Goal: Check status

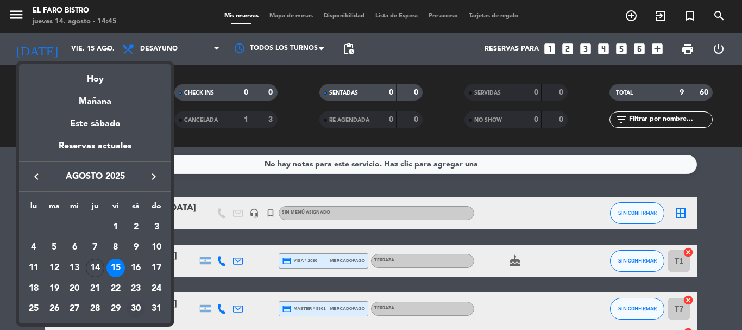
click at [136, 303] on div "30" at bounding box center [135, 309] width 18 height 18
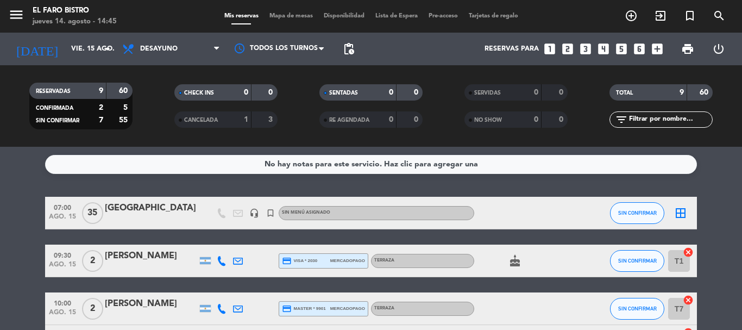
type input "sáb. 30 ago."
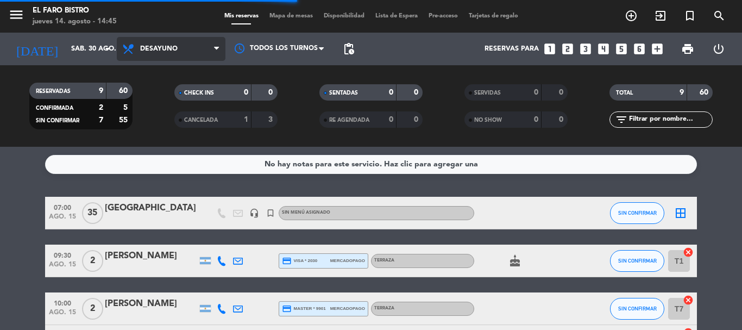
click at [170, 55] on span "Desayuno" at bounding box center [171, 49] width 109 height 24
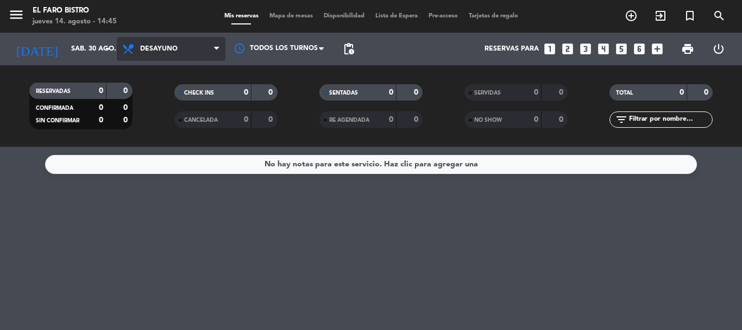
click at [173, 47] on span "Desayuno" at bounding box center [158, 49] width 37 height 8
click at [176, 135] on div "menu El Faro Bistro [DATE] 14. agosto - 14:46 Mis reservas Mapa de mesas Dispon…" at bounding box center [371, 73] width 742 height 147
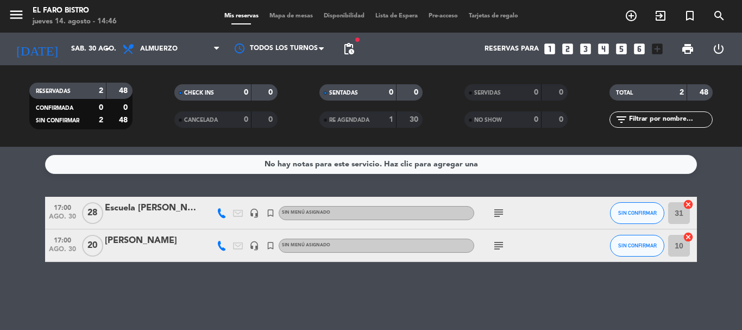
click at [497, 214] on icon "subject" at bounding box center [498, 212] width 13 height 13
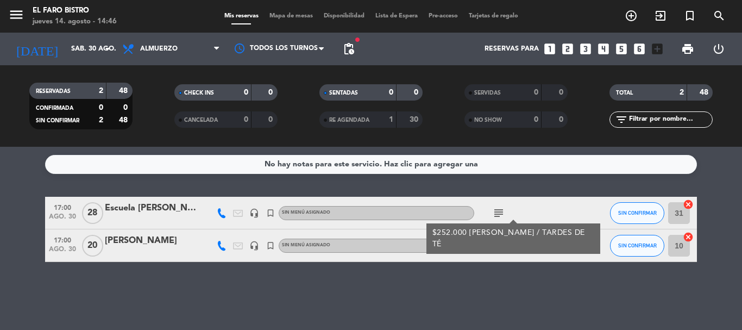
click at [497, 214] on icon "subject" at bounding box center [498, 212] width 13 height 13
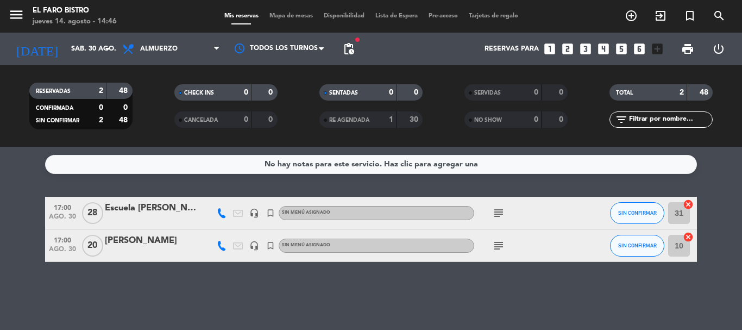
click at [495, 249] on icon "subject" at bounding box center [498, 245] width 13 height 13
click at [496, 246] on icon "subject" at bounding box center [498, 245] width 13 height 13
click at [136, 243] on div "[PERSON_NAME]" at bounding box center [151, 240] width 92 height 14
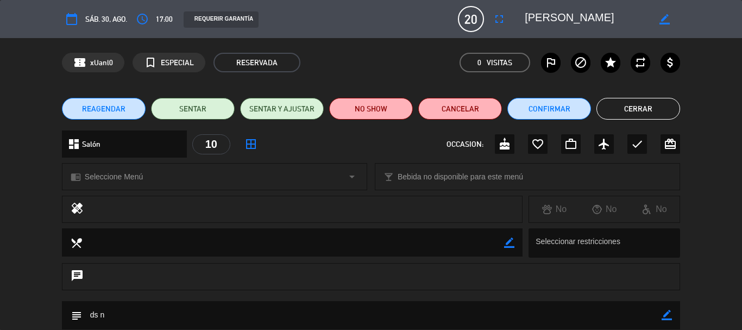
click at [631, 113] on button "Cerrar" at bounding box center [638, 109] width 84 height 22
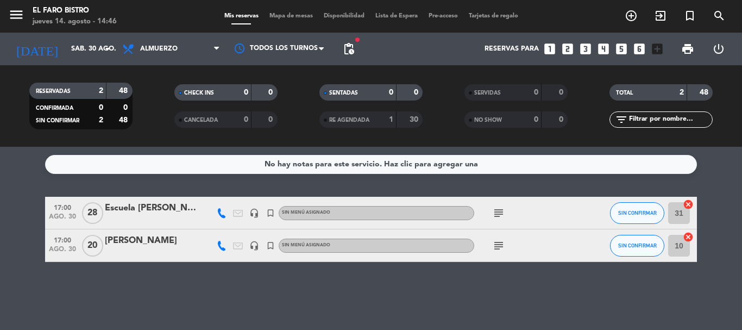
click at [255, 248] on icon "headset_mic" at bounding box center [254, 245] width 10 height 10
click at [218, 244] on icon at bounding box center [222, 245] width 10 height 10
click at [174, 289] on div "No hay notas para este servicio. Haz clic para agregar una 17:00 [DATE] Escuela…" at bounding box center [371, 238] width 742 height 183
click at [499, 245] on icon "subject" at bounding box center [498, 245] width 13 height 13
